Goal: Task Accomplishment & Management: Manage account settings

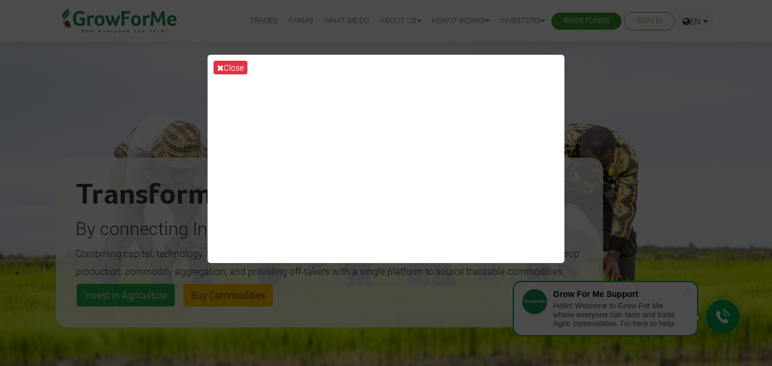
click at [610, 59] on div "Close" at bounding box center [386, 183] width 772 height 366
click at [231, 66] on button "Close" at bounding box center [230, 68] width 34 height 14
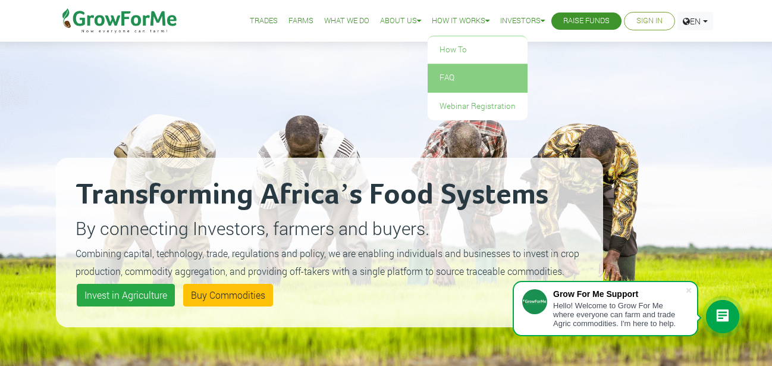
click at [442, 73] on link "FAQ" at bounding box center [477, 77] width 100 height 27
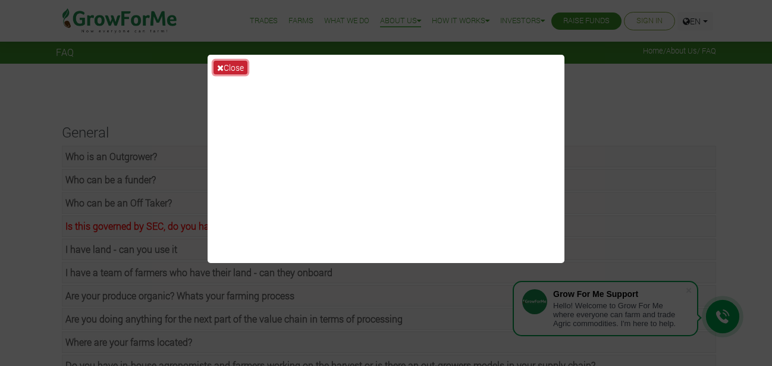
click at [228, 64] on button "Close" at bounding box center [230, 68] width 34 height 14
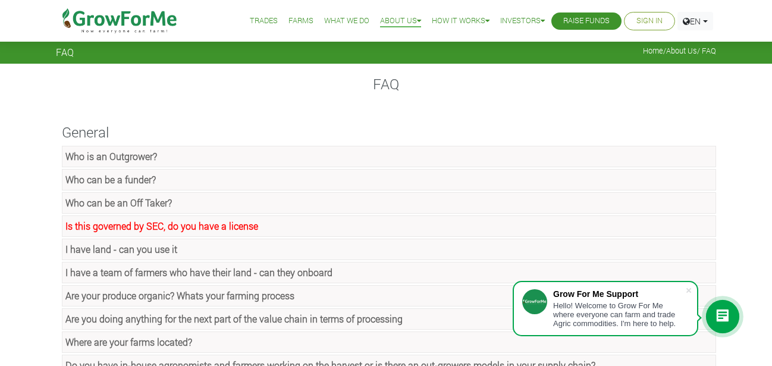
click at [646, 20] on link "Sign In" at bounding box center [649, 21] width 26 height 12
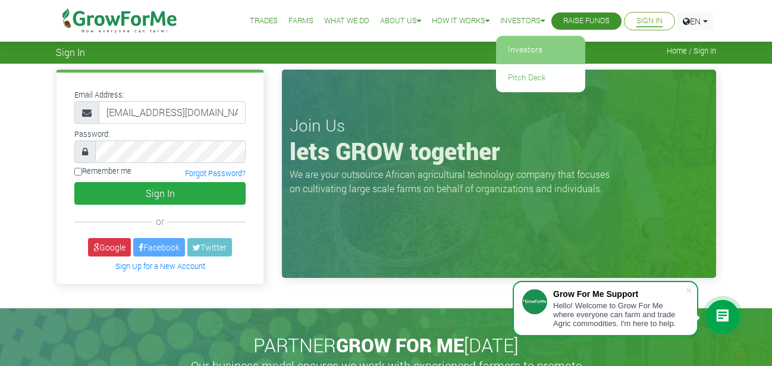
click at [521, 48] on link "Investors" at bounding box center [540, 49] width 89 height 27
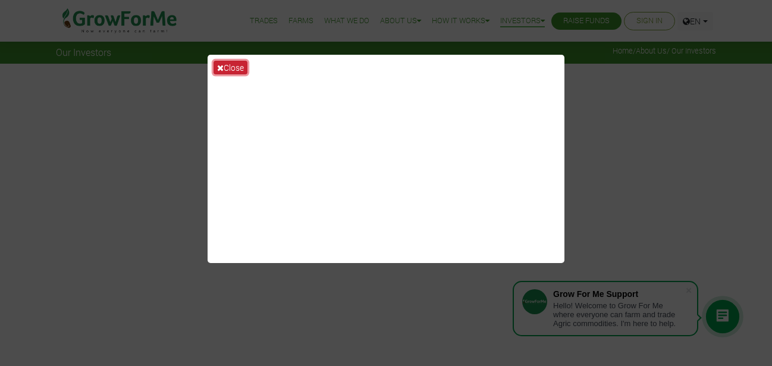
click at [230, 69] on button "Close" at bounding box center [230, 68] width 34 height 14
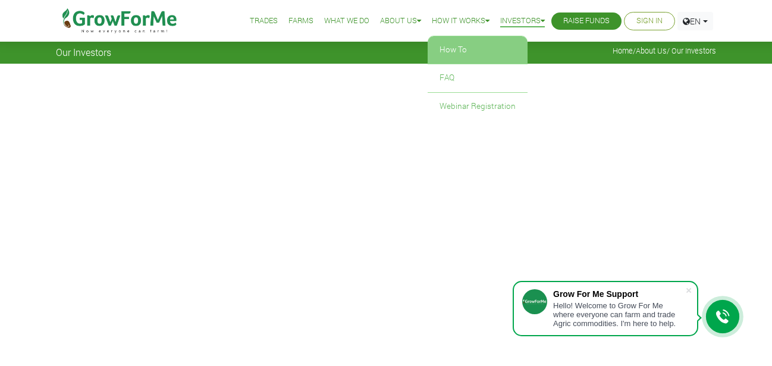
click at [446, 45] on link "How To" at bounding box center [477, 49] width 100 height 27
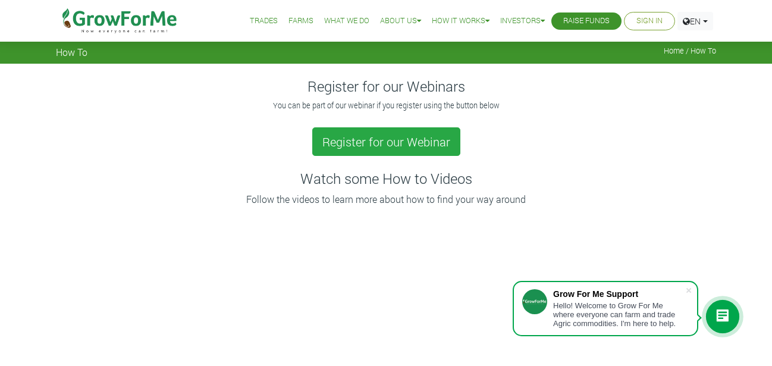
click at [649, 15] on link "Sign In" at bounding box center [649, 21] width 26 height 12
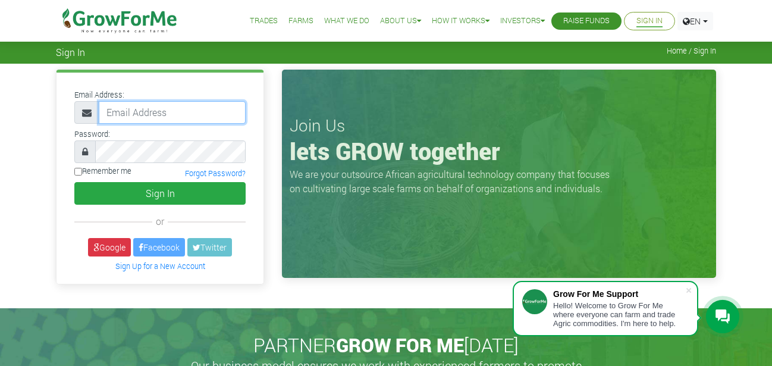
click at [146, 111] on input "email" at bounding box center [172, 112] width 147 height 23
click at [166, 267] on link "Sign Up for a New Account" at bounding box center [160, 266] width 90 height 10
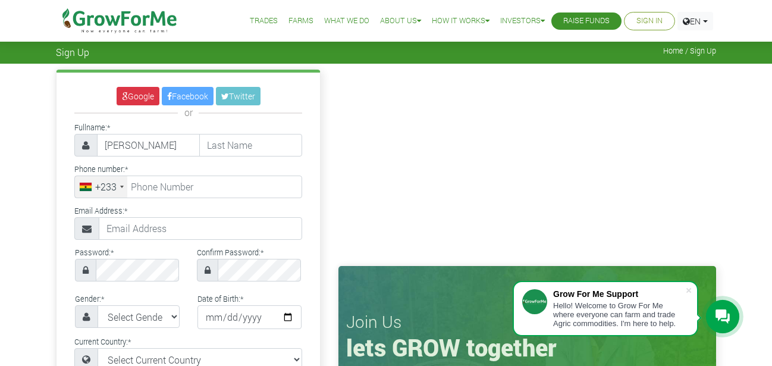
type input "Heward"
click at [241, 147] on input "text" at bounding box center [250, 145] width 103 height 23
type input "Nana Mensah"
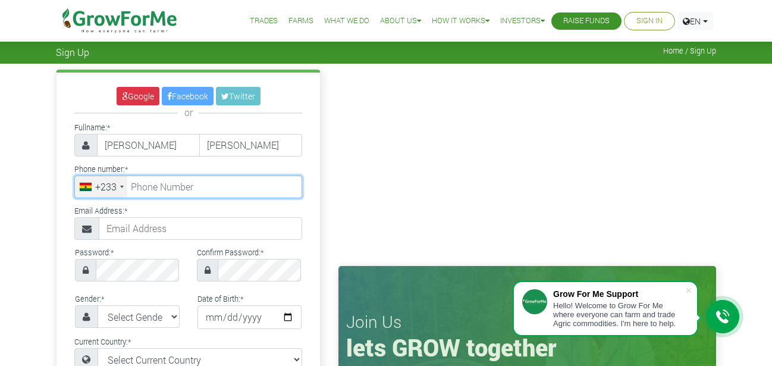
click at [194, 181] on input "tel" at bounding box center [188, 186] width 228 height 23
type input "24 157 6327"
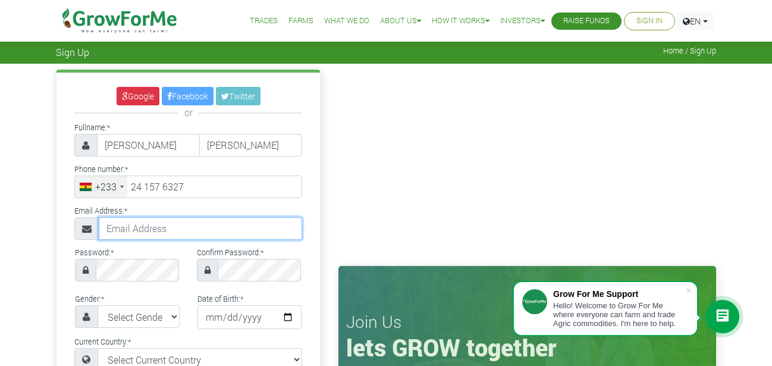
click at [151, 226] on input "text" at bounding box center [200, 228] width 203 height 23
type input "nanaheward4@gmail.com"
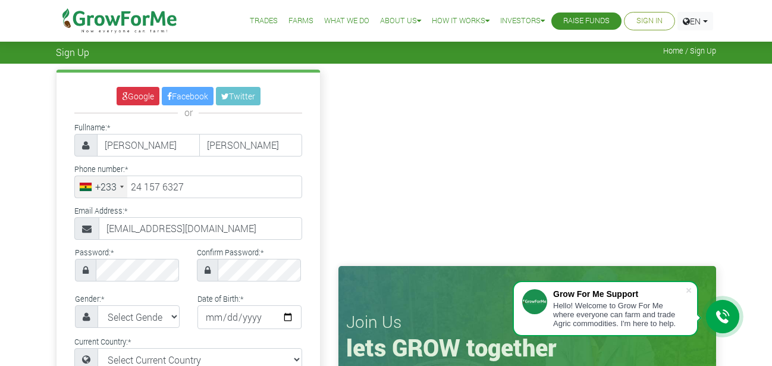
click at [52, 251] on div "Google Facebook Twitter or Fullname: * Heward Nana Mensah *" at bounding box center [188, 353] width 282 height 567
select select "Male"
click option "Male" at bounding box center [0, 0] width 0 height 0
click at [200, 314] on input "date" at bounding box center [249, 317] width 105 height 24
type input "1989-09-10"
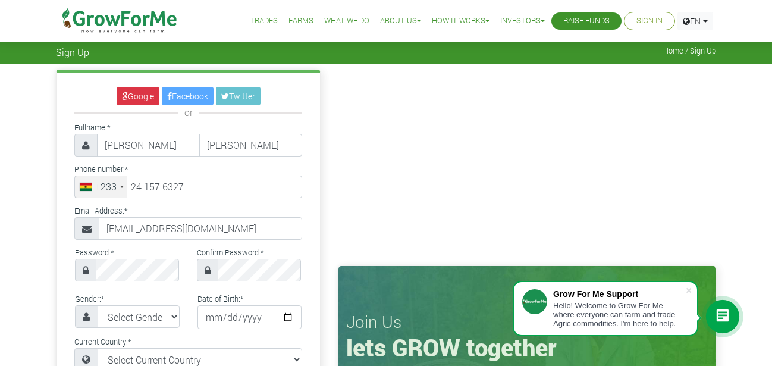
click at [273, 339] on div "Current Country: * Select Current Country Afghanistan Albania Algeria American …" at bounding box center [187, 351] width 245 height 37
select select "Ghana"
click option "Ghana" at bounding box center [0, 0] width 0 height 0
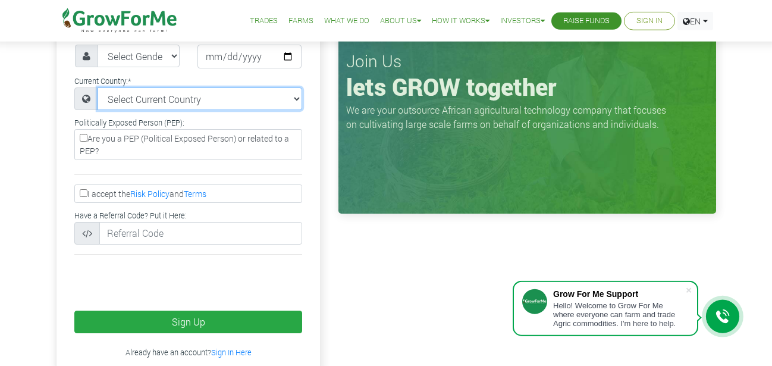
scroll to position [265, 0]
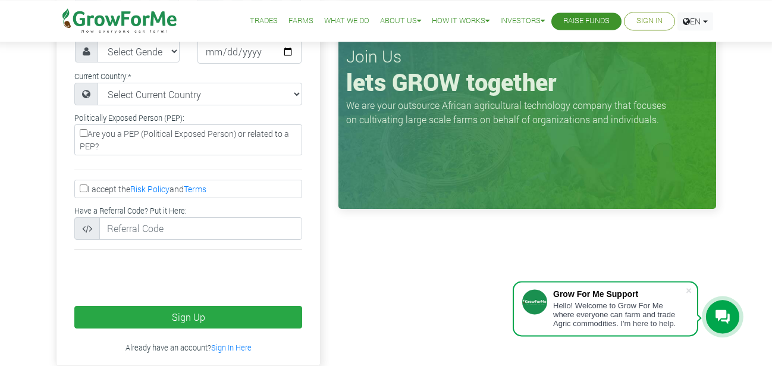
click at [84, 189] on input "I accept the Risk Policy and Terms" at bounding box center [84, 188] width 8 height 8
checkbox input "true"
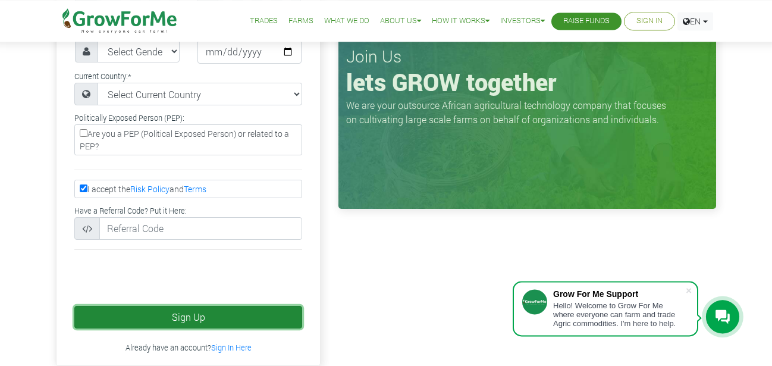
click at [202, 310] on button "Sign Up" at bounding box center [188, 317] width 228 height 23
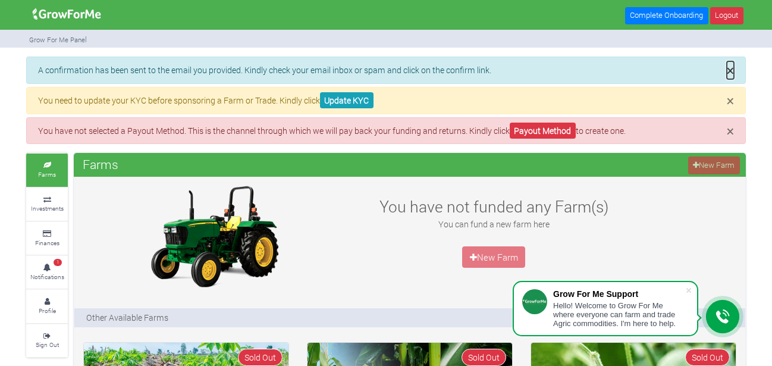
click at [731, 69] on span "×" at bounding box center [729, 70] width 7 height 18
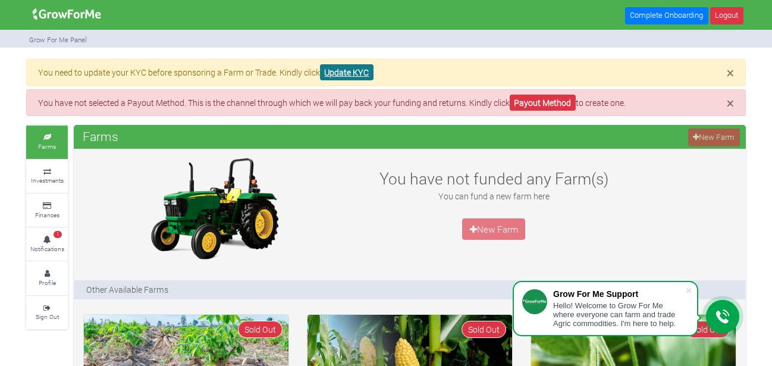
click at [351, 69] on link "Update KYC" at bounding box center [346, 72] width 53 height 16
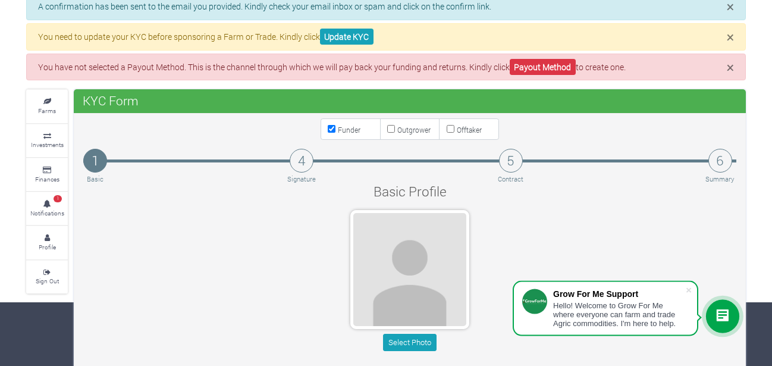
scroll to position [54, 0]
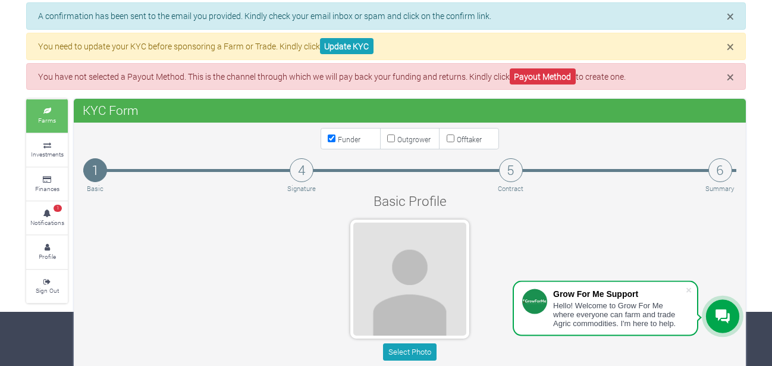
click at [46, 119] on small "Farms" at bounding box center [47, 120] width 18 height 8
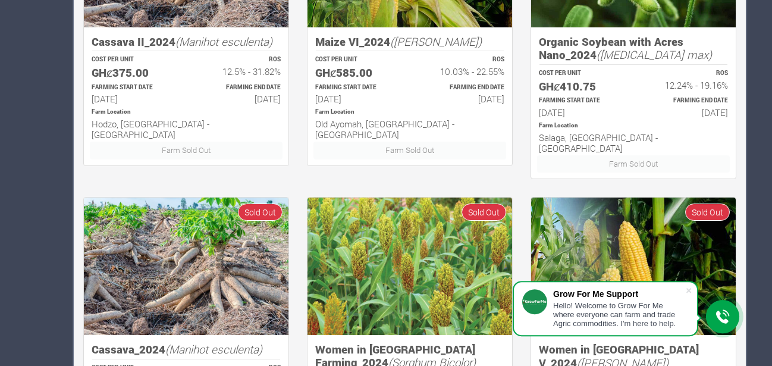
scroll to position [782, 0]
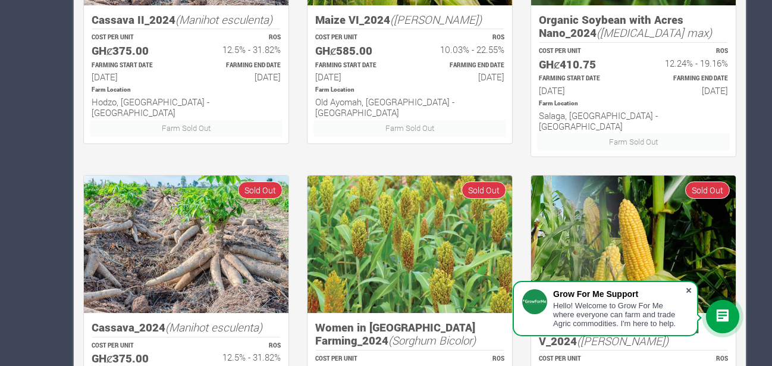
click at [688, 288] on span at bounding box center [688, 290] width 12 height 12
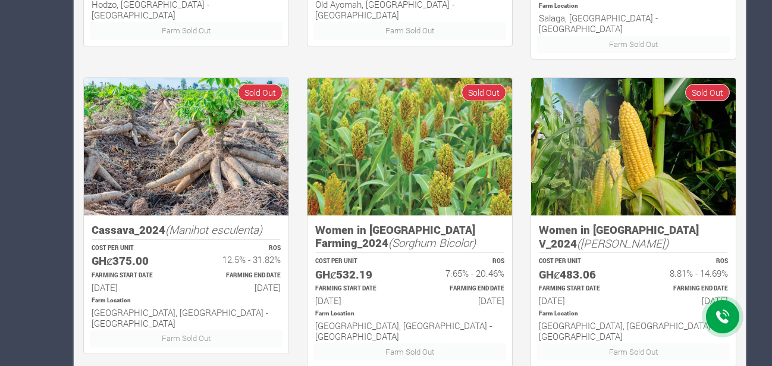
scroll to position [905, 0]
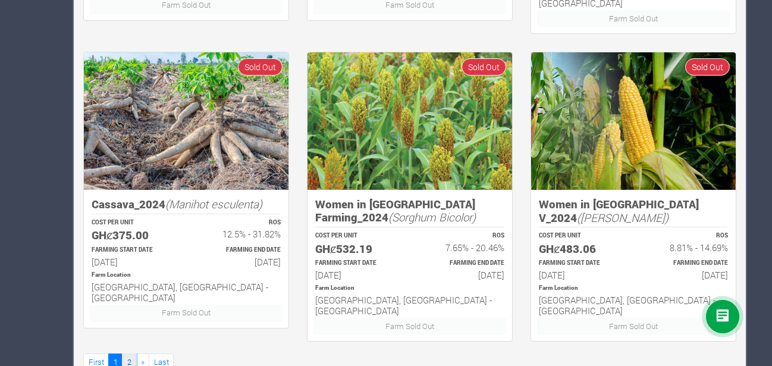
click at [130, 353] on link "2" at bounding box center [129, 361] width 14 height 17
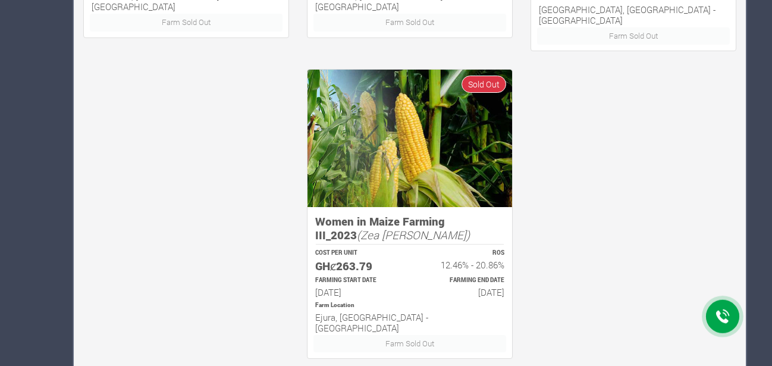
scroll to position [905, 0]
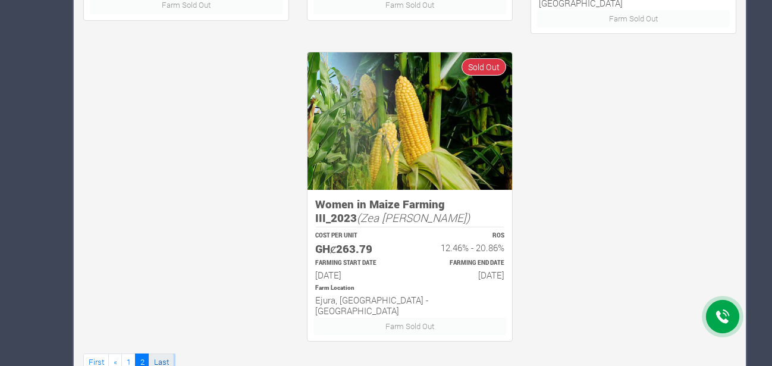
click at [166, 353] on link "Last" at bounding box center [161, 361] width 25 height 17
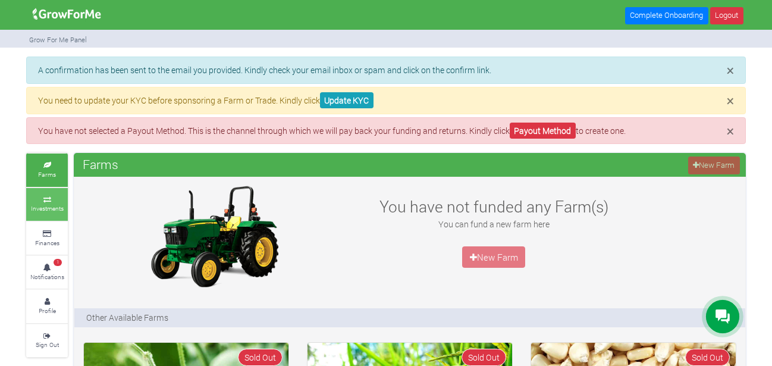
click at [48, 207] on small "Investments" at bounding box center [47, 208] width 33 height 8
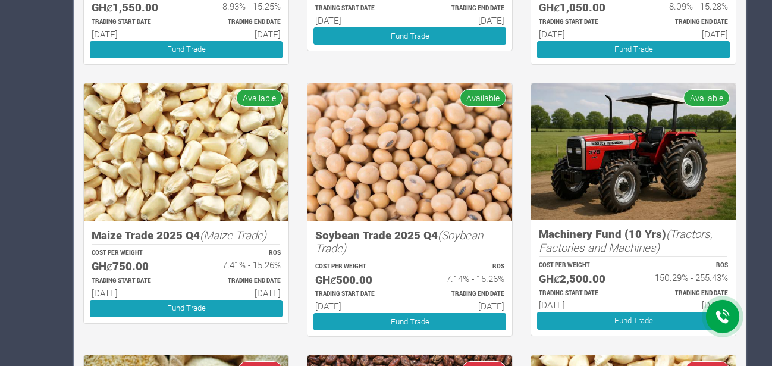
scroll to position [546, 0]
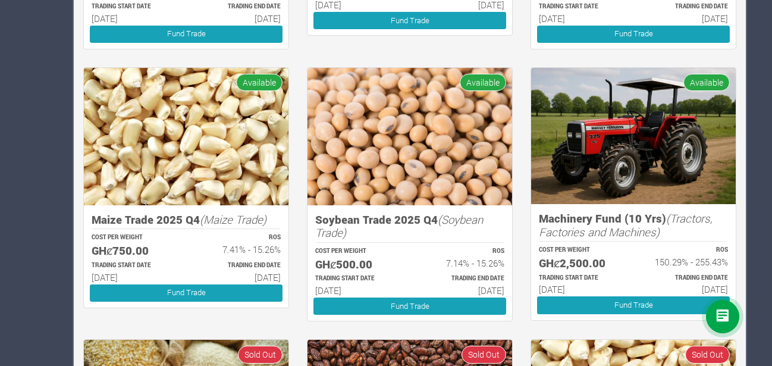
click at [627, 228] on icon "(Tractors, Factories and Machines)" at bounding box center [626, 224] width 174 height 29
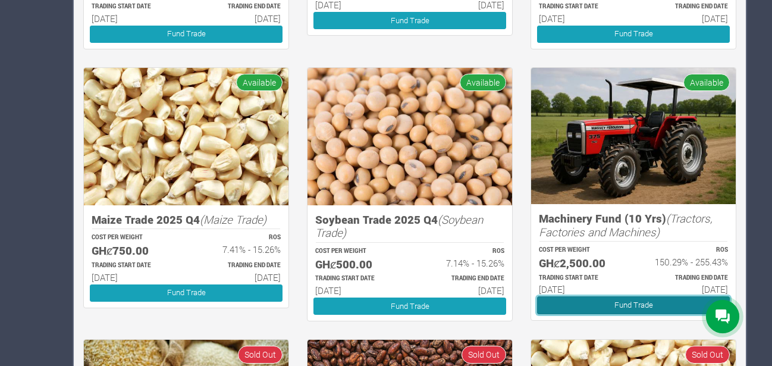
click at [628, 304] on link "Fund Trade" at bounding box center [633, 304] width 193 height 17
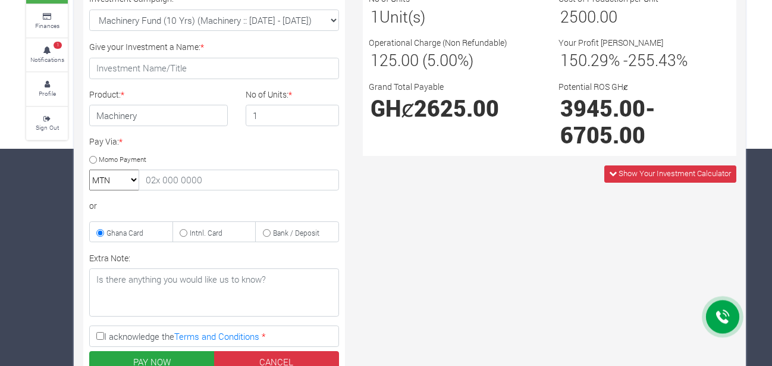
scroll to position [209, 0]
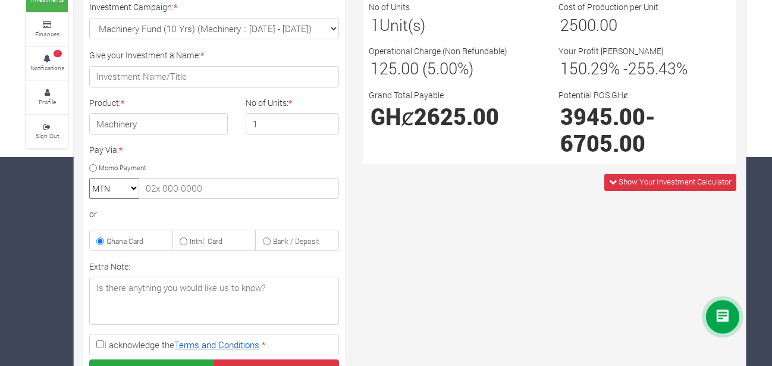
click at [218, 343] on link "Terms and Conditions" at bounding box center [216, 344] width 85 height 12
click at [560, 243] on div "Investment Financial Summary No of Units 1 Unit(s) Cost of Production per Unit …" at bounding box center [549, 228] width 391 height 505
click at [53, 22] on link "Finances" at bounding box center [47, 29] width 42 height 33
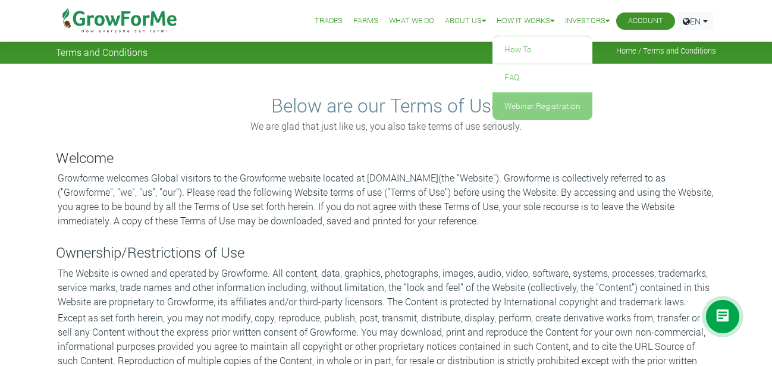
click at [493, 97] on link "Webinar Registration" at bounding box center [542, 106] width 100 height 27
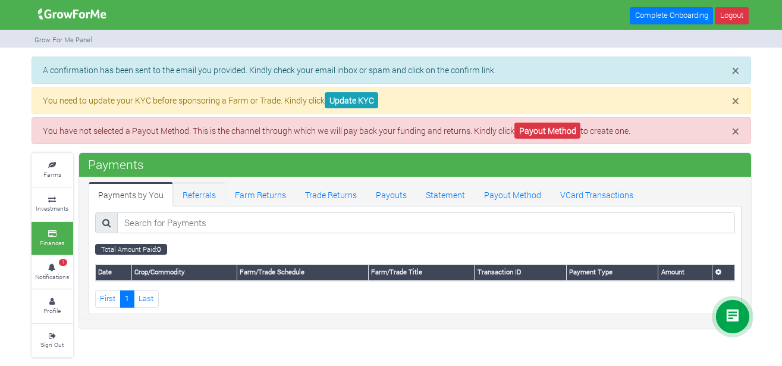
click at [203, 196] on link "Referrals" at bounding box center [199, 194] width 52 height 24
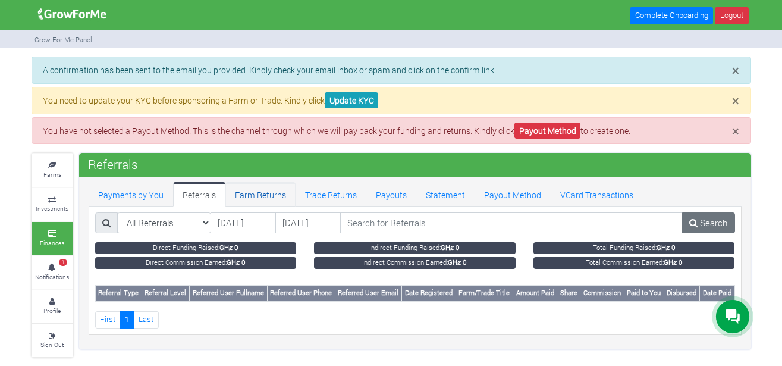
click at [255, 188] on link "Farm Returns" at bounding box center [260, 194] width 70 height 24
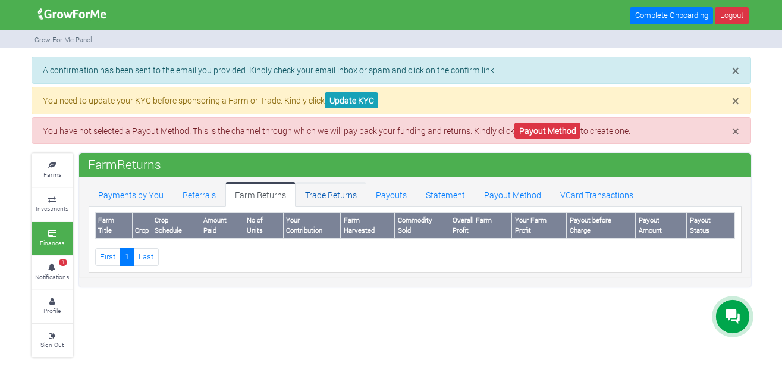
click at [334, 194] on link "Trade Returns" at bounding box center [330, 194] width 71 height 24
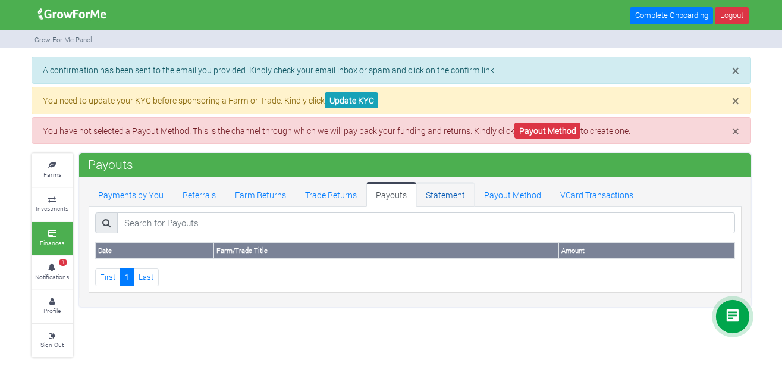
click at [456, 197] on link "Statement" at bounding box center [445, 194] width 58 height 24
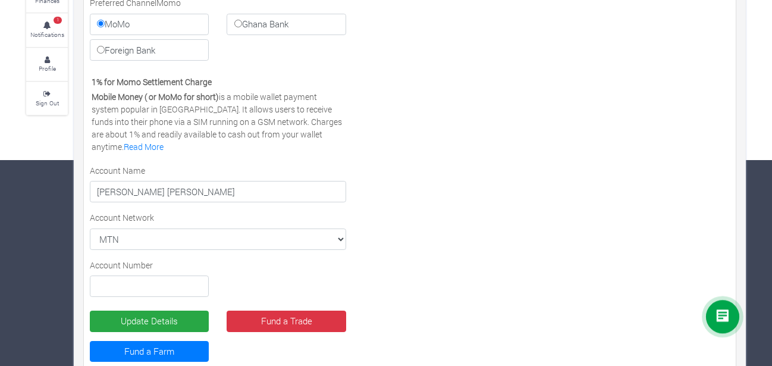
scroll to position [236, 0]
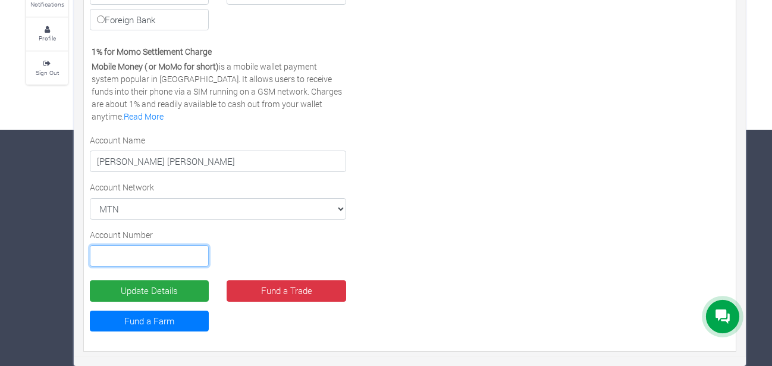
click at [124, 253] on input "text" at bounding box center [149, 255] width 119 height 21
type input "0241576327"
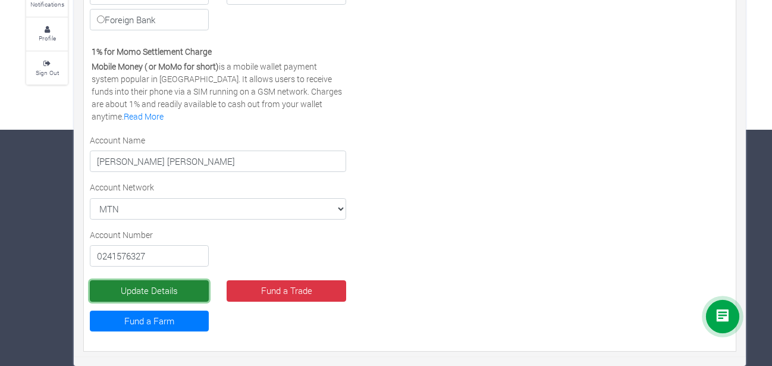
click at [159, 292] on button "Update Details" at bounding box center [149, 290] width 119 height 21
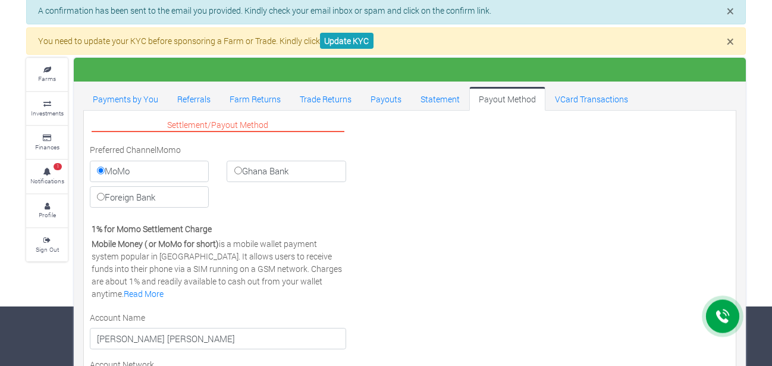
scroll to position [1, 0]
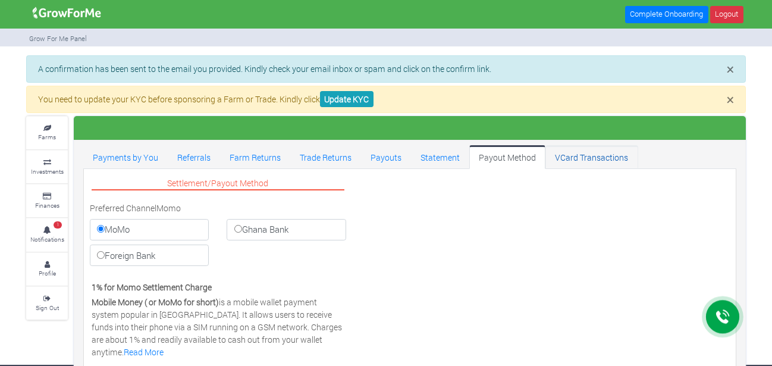
click at [578, 158] on link "VCard Transactions" at bounding box center [591, 157] width 92 height 24
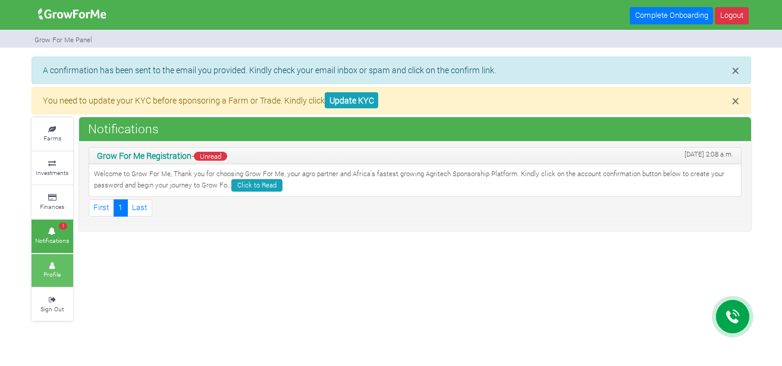
click at [49, 263] on icon at bounding box center [52, 266] width 36 height 6
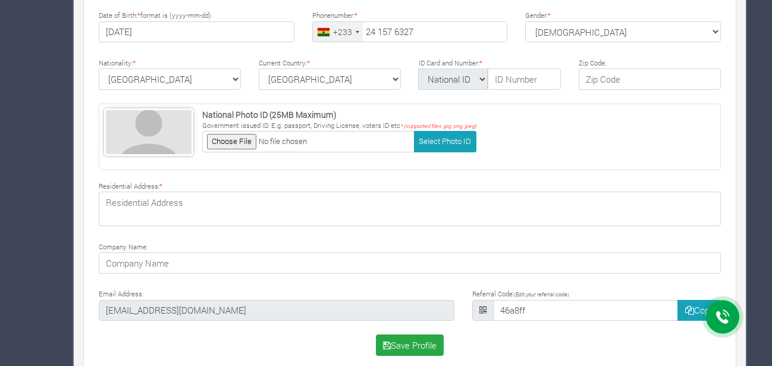
scroll to position [424, 0]
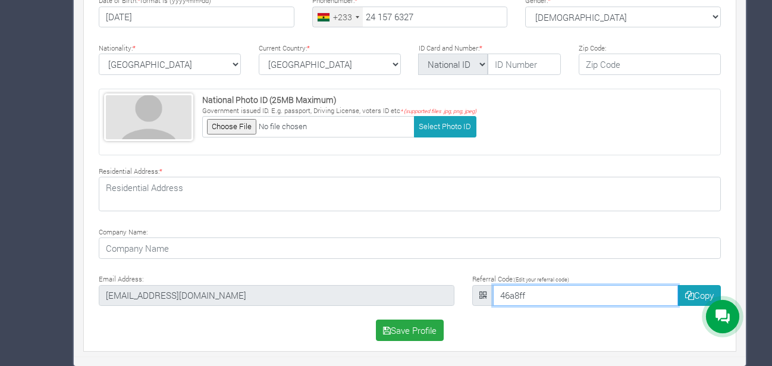
click at [549, 294] on input "46a8ff" at bounding box center [585, 295] width 185 height 21
type input "4"
type input "heward"
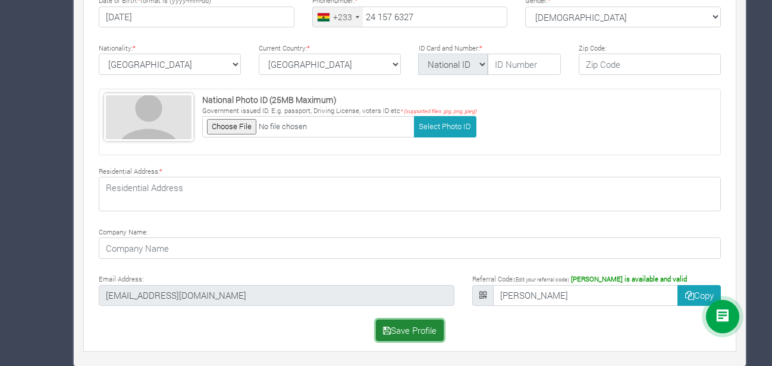
click at [409, 329] on button "Save Profile" at bounding box center [410, 329] width 68 height 21
click at [607, 345] on div "Select Photo Funder" at bounding box center [409, 49] width 653 height 605
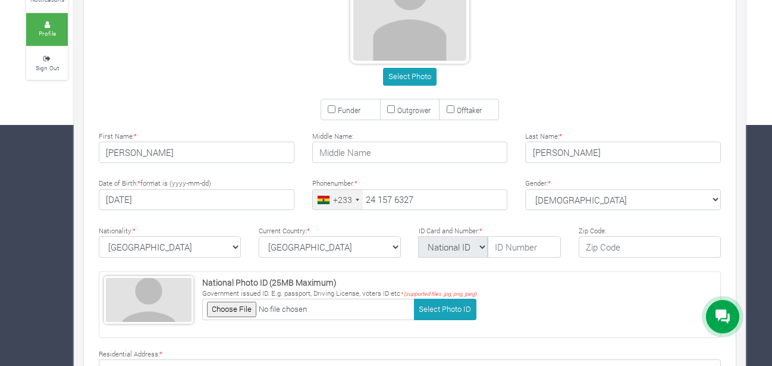
scroll to position [237, 0]
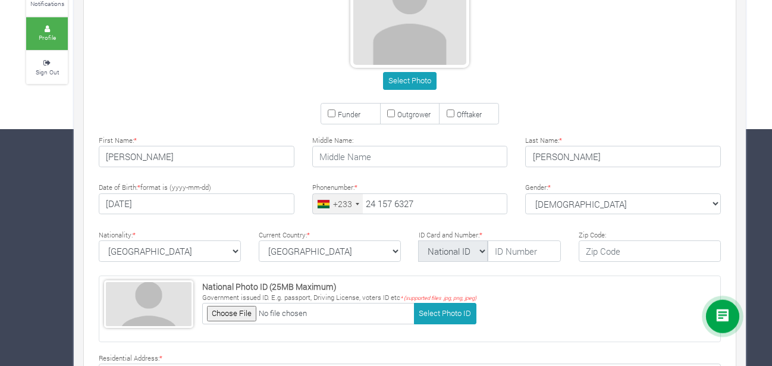
click at [46, 36] on small "Profile" at bounding box center [47, 37] width 17 height 8
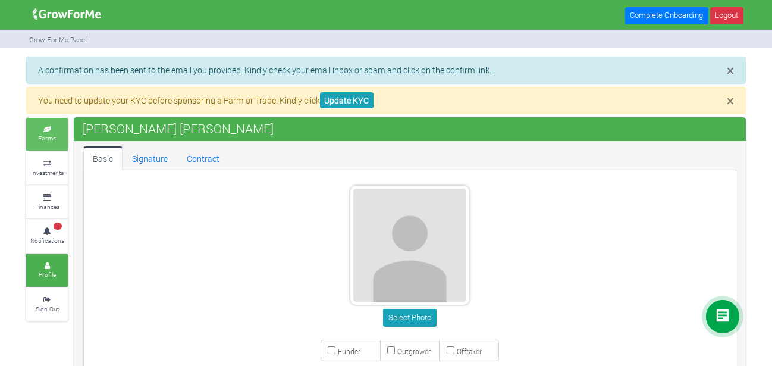
click at [55, 138] on small "Farms" at bounding box center [47, 138] width 18 height 8
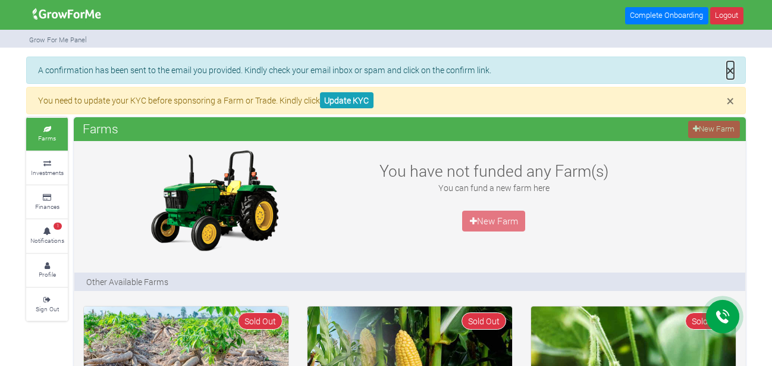
click at [731, 70] on span "×" at bounding box center [729, 70] width 7 height 18
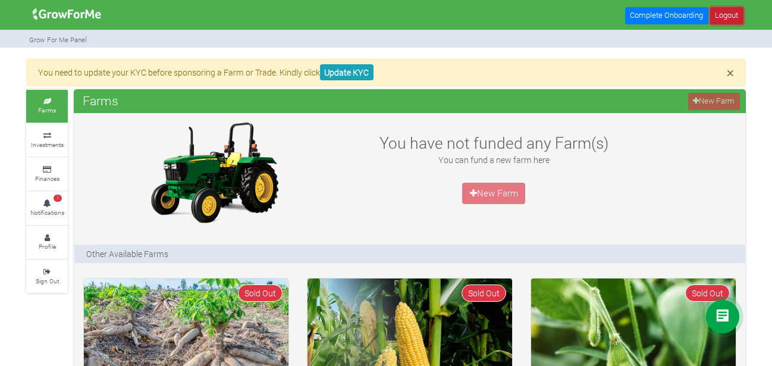
click at [727, 12] on link "Logout" at bounding box center [726, 15] width 33 height 17
